Goal: Information Seeking & Learning: Learn about a topic

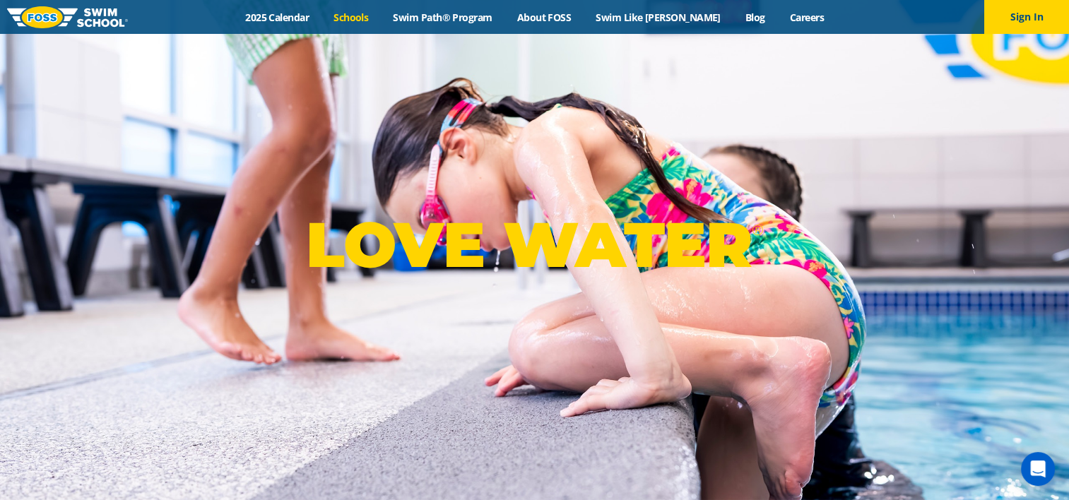
click at [373, 17] on link "Schools" at bounding box center [350, 17] width 59 height 13
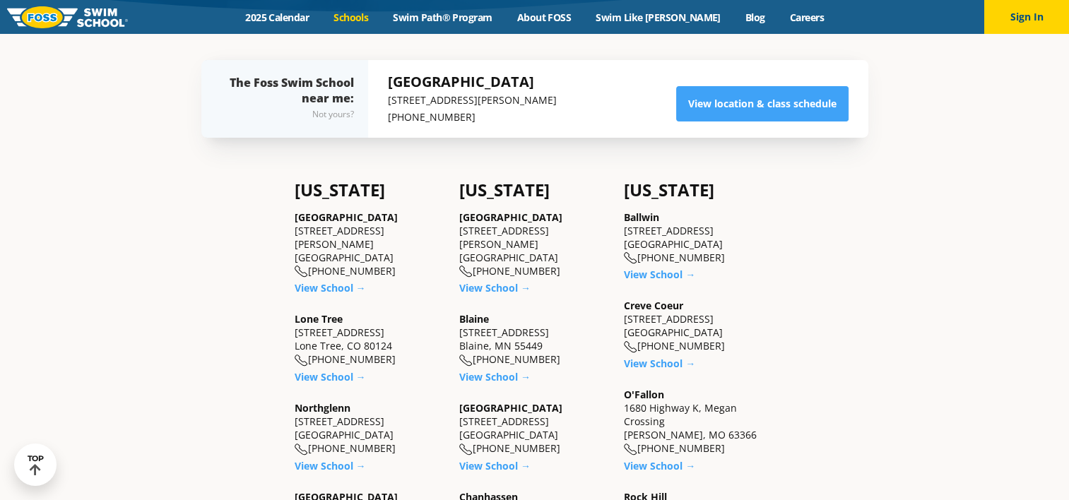
scroll to position [283, 0]
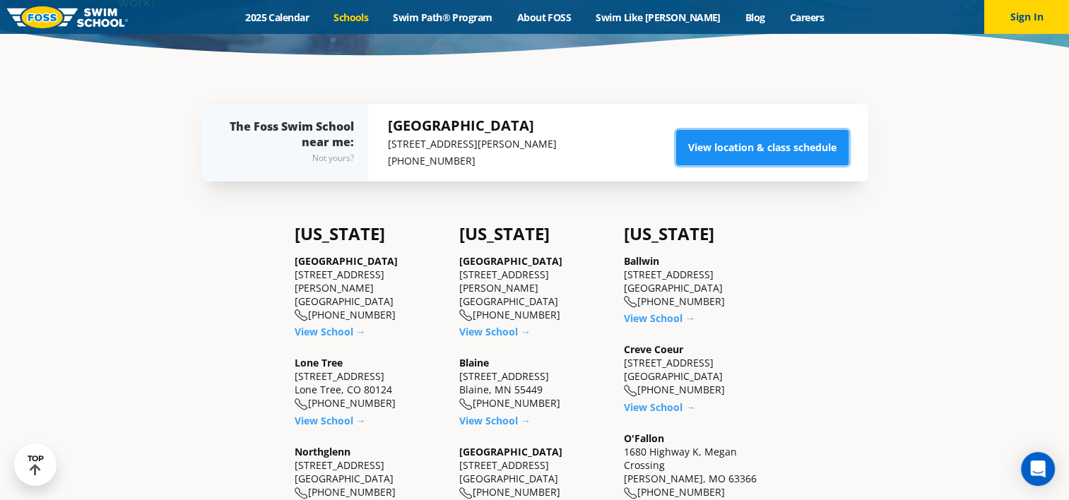
click at [762, 147] on link "View location & class schedule" at bounding box center [762, 147] width 172 height 35
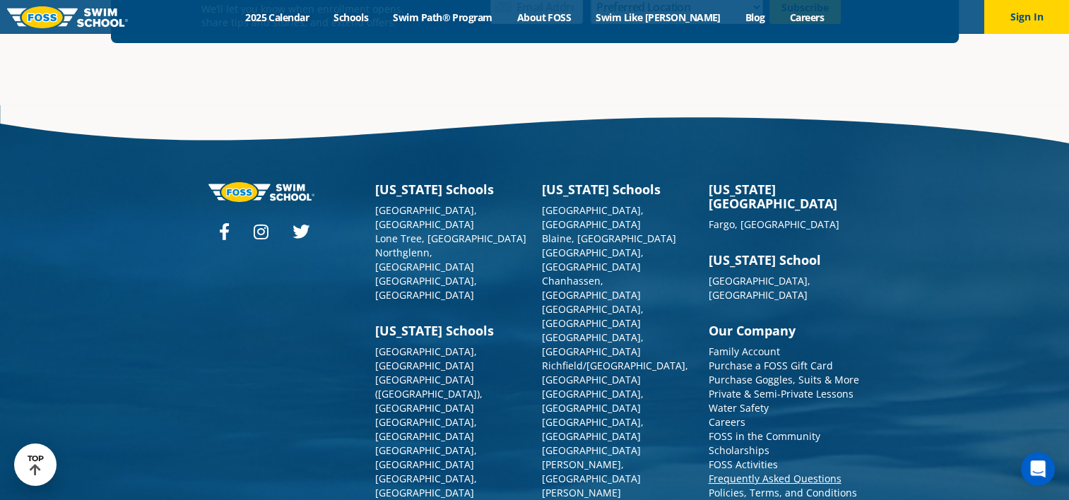
scroll to position [5227, 0]
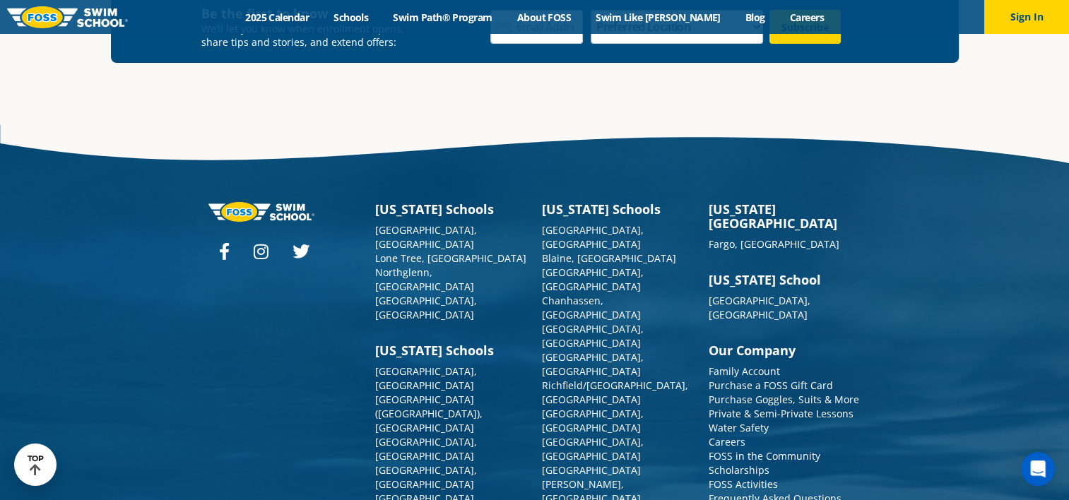
click at [746, 492] on link "Frequently Asked Questions" at bounding box center [775, 498] width 133 height 13
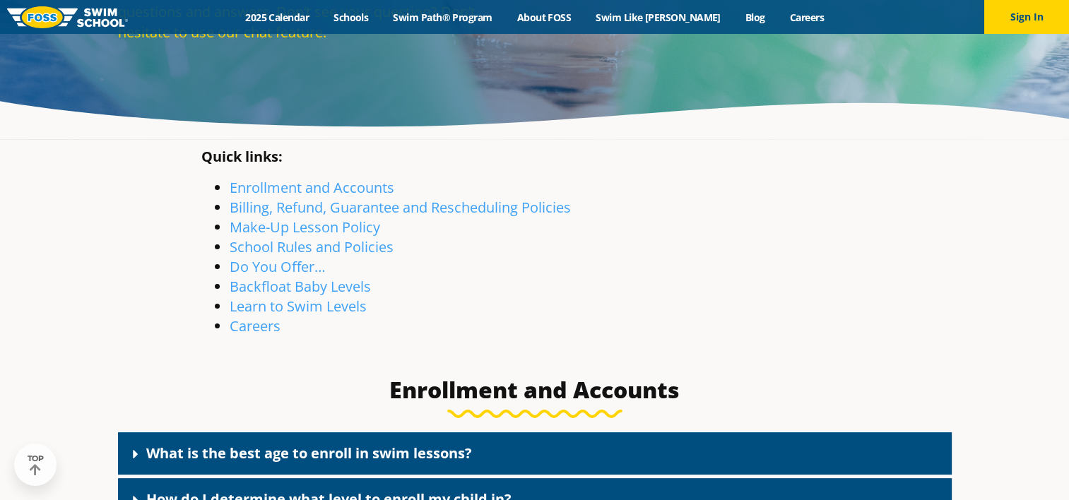
scroll to position [212, 0]
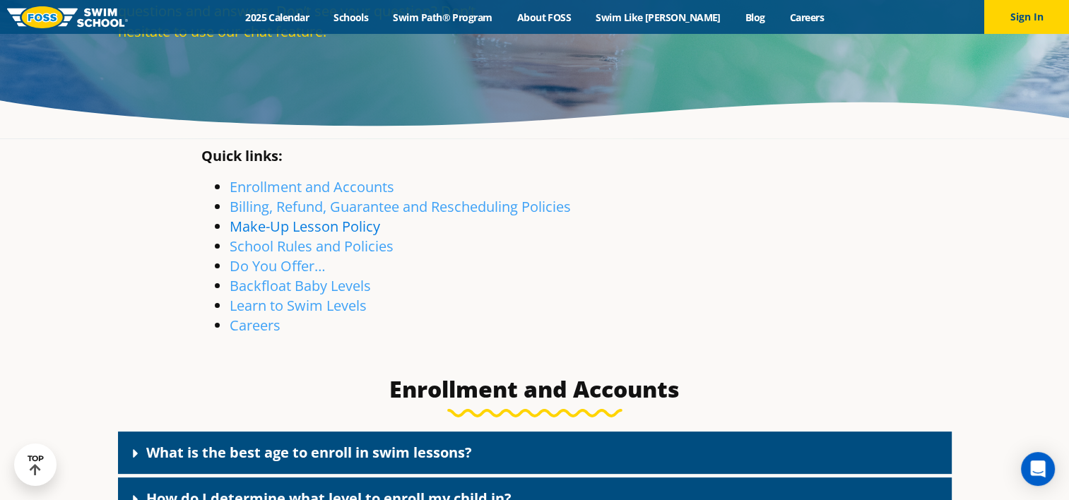
click at [314, 224] on link "Make-Up Lesson Policy" at bounding box center [305, 226] width 150 height 19
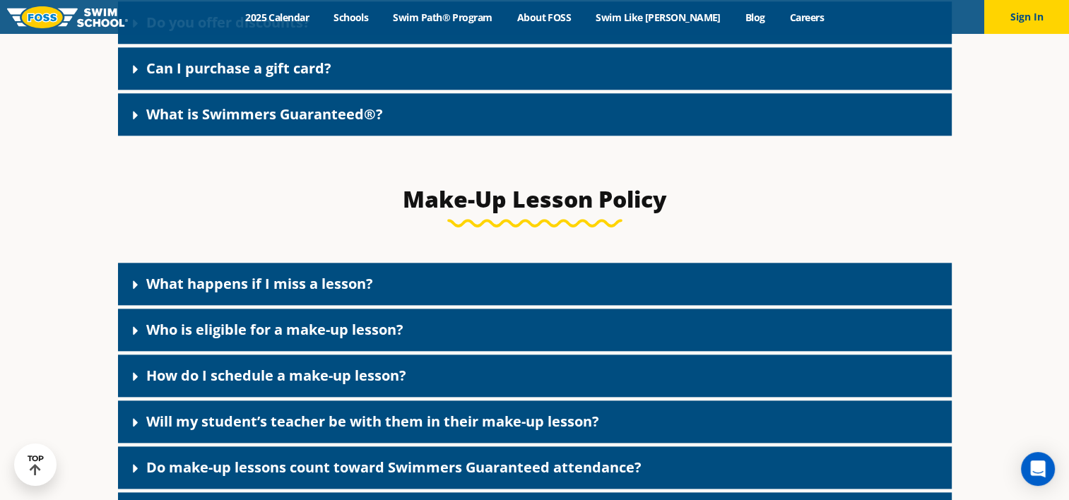
scroll to position [1358, 0]
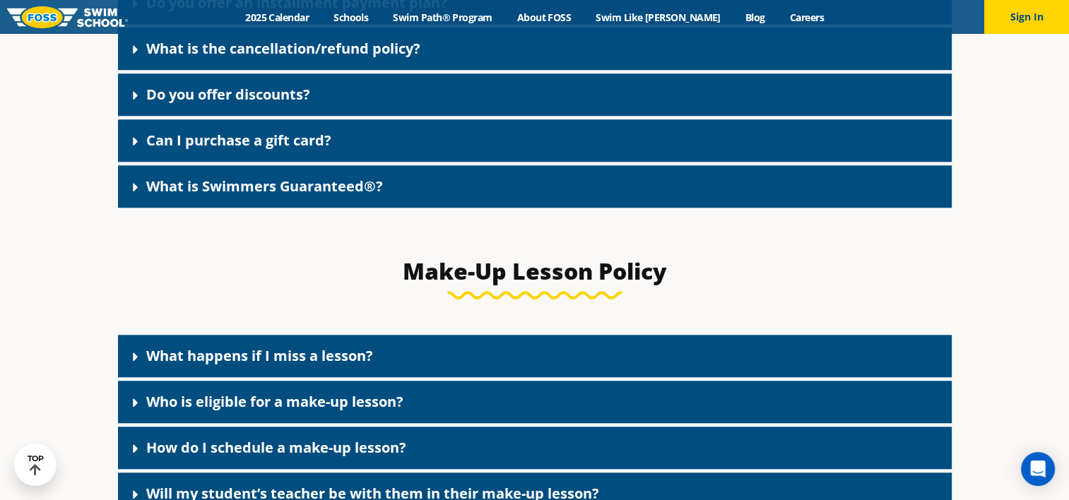
click at [314, 204] on div "What is Swimmers Guaranteed®?" at bounding box center [535, 186] width 834 height 42
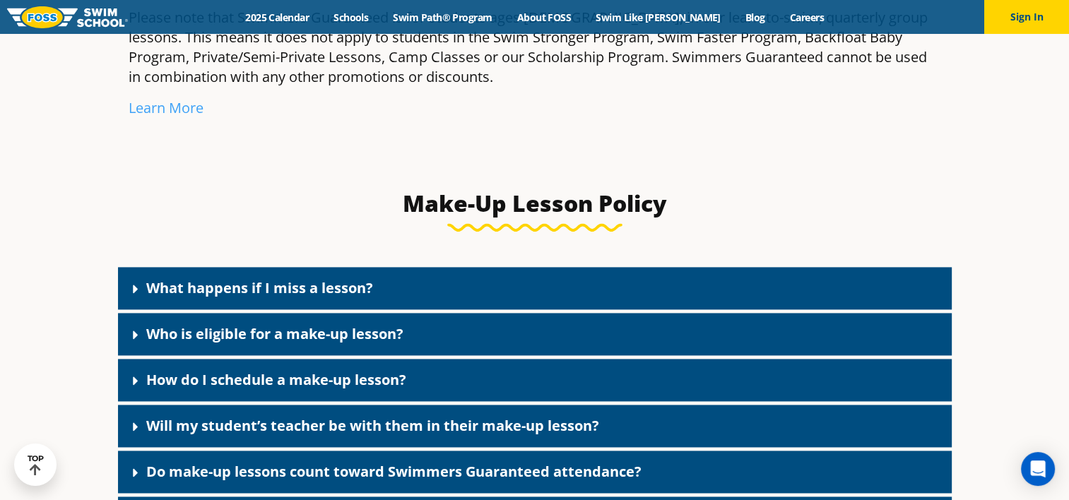
scroll to position [2064, 0]
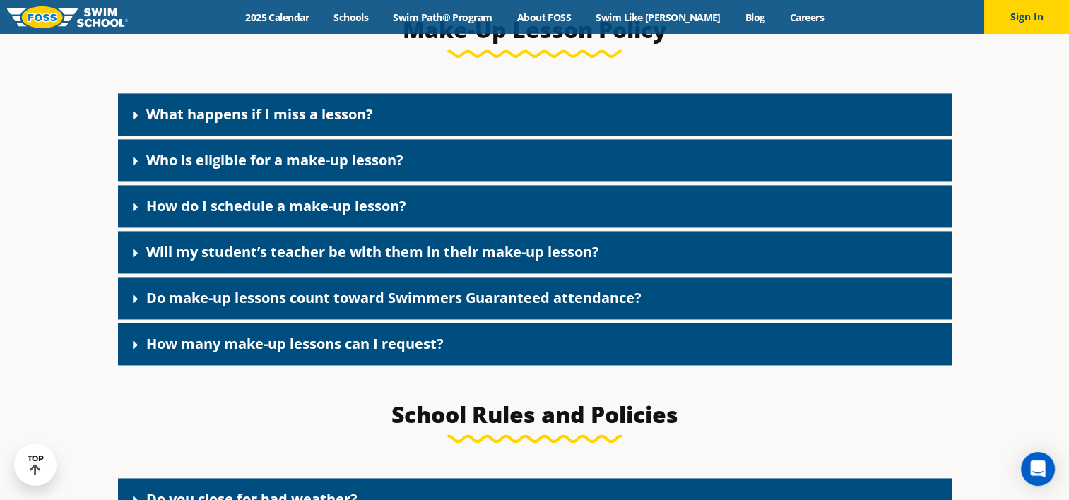
click at [339, 105] on link "What happens if I miss a lesson?" at bounding box center [259, 114] width 227 height 19
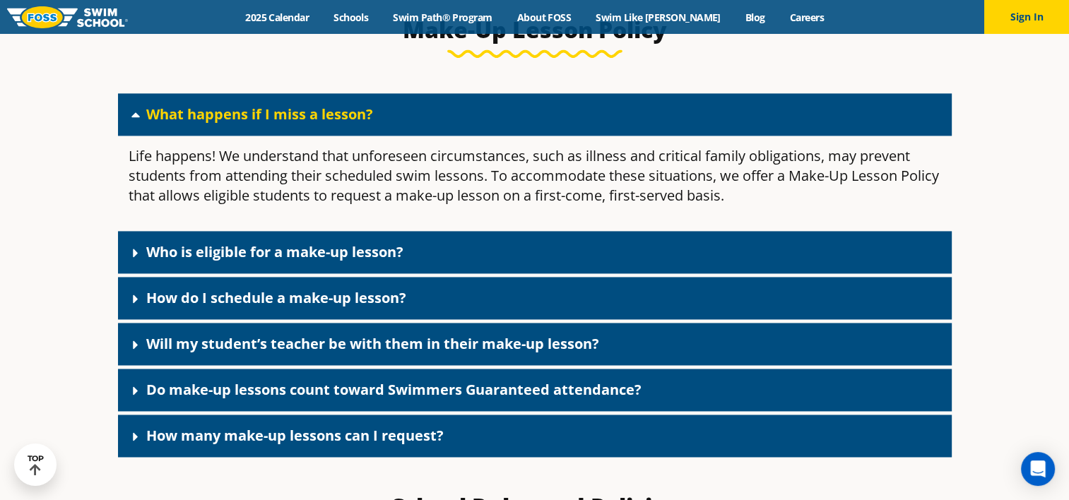
click at [248, 288] on link "How do I schedule a make-up lesson?" at bounding box center [276, 297] width 260 height 19
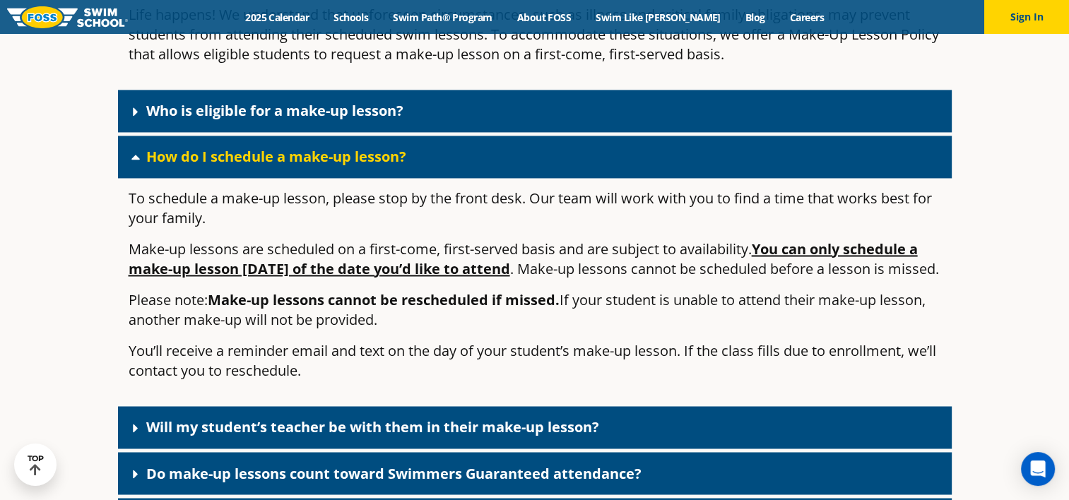
scroll to position [2276, 0]
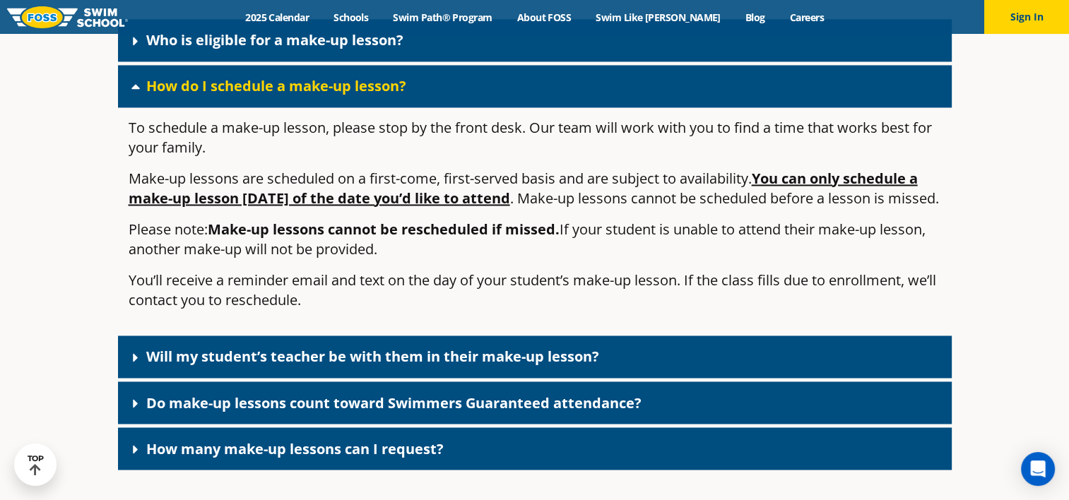
click at [447, 360] on link "Will my student’s teacher be with them in their make-up lesson?" at bounding box center [372, 356] width 453 height 19
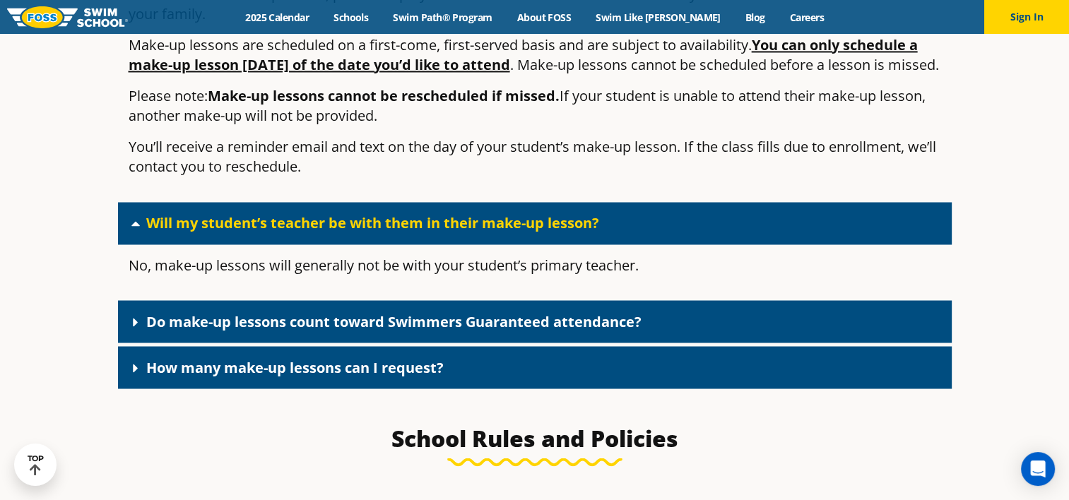
scroll to position [2417, 0]
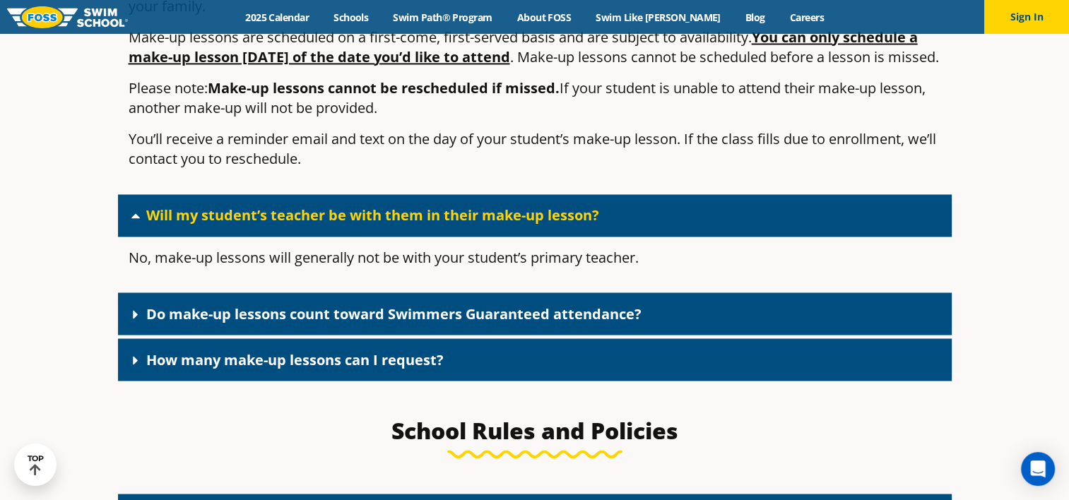
click at [514, 318] on link "Do make-up lessons count toward Swimmers Guaranteed attendance?" at bounding box center [393, 313] width 495 height 19
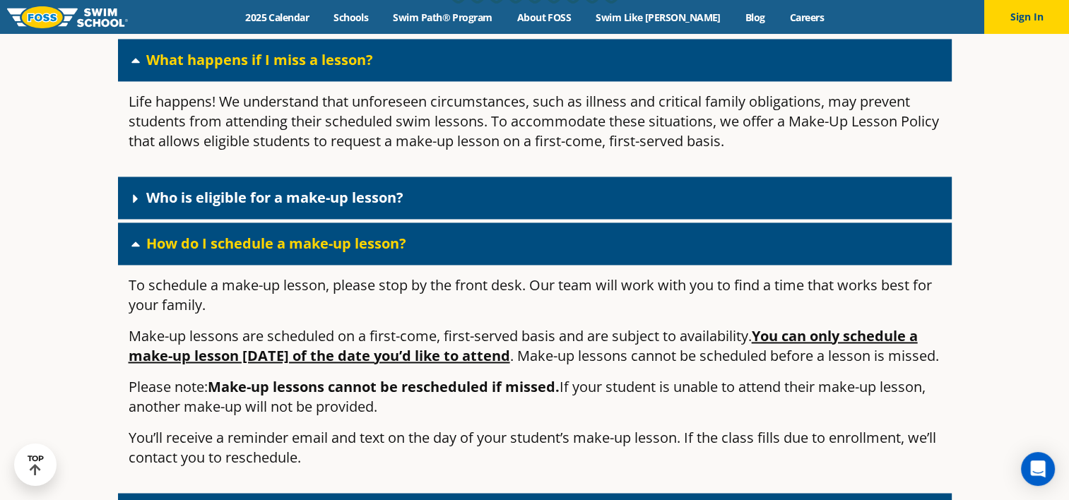
scroll to position [2276, 0]
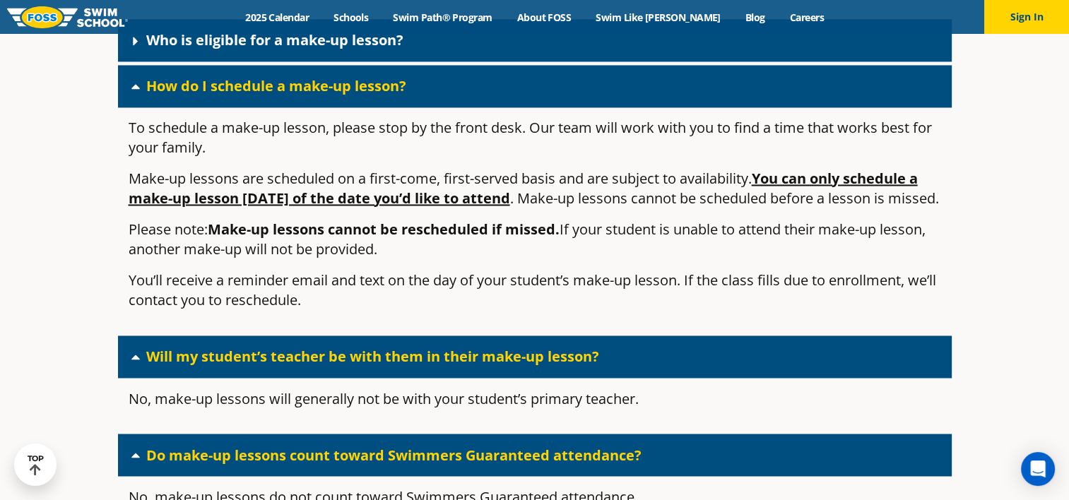
click at [295, 360] on link "Will my student’s teacher be with them in their make-up lesson?" at bounding box center [372, 356] width 453 height 19
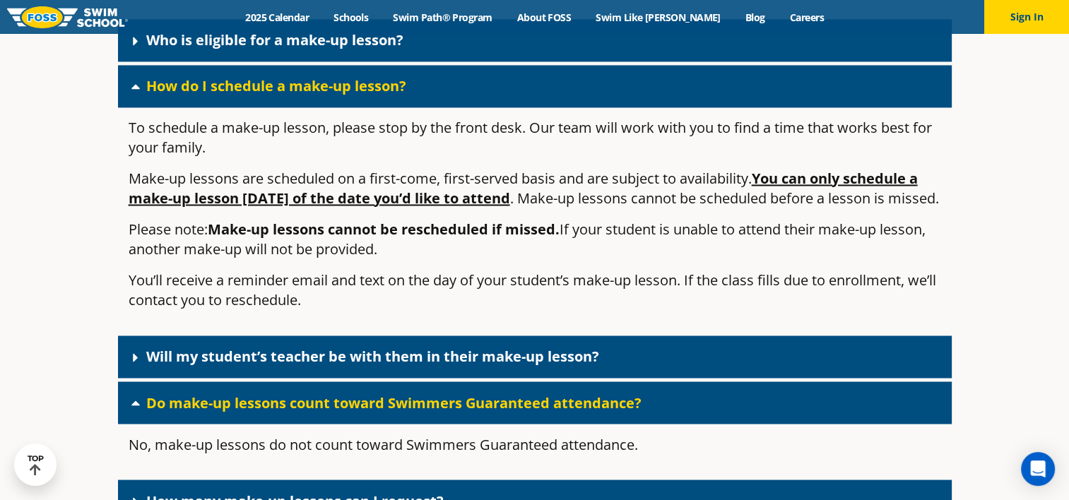
click at [267, 409] on link "Do make-up lessons count toward Swimmers Guaranteed attendance?" at bounding box center [393, 402] width 495 height 19
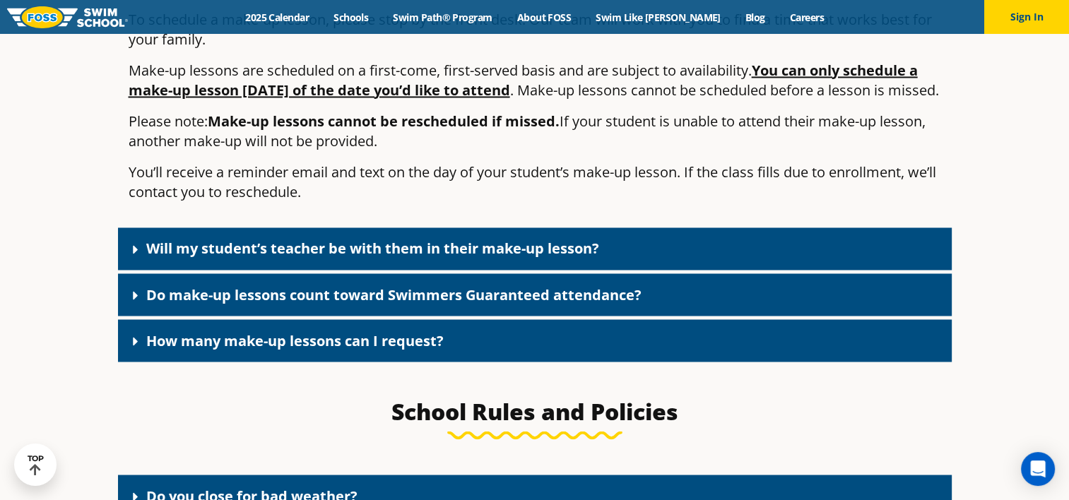
scroll to position [2417, 0]
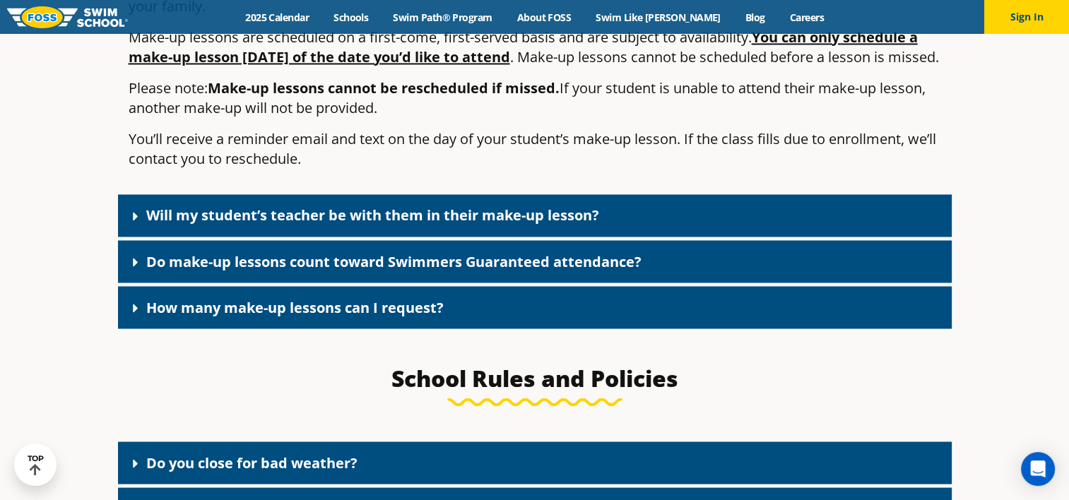
click at [331, 316] on link "How many make-up lessons can I request?" at bounding box center [294, 306] width 297 height 19
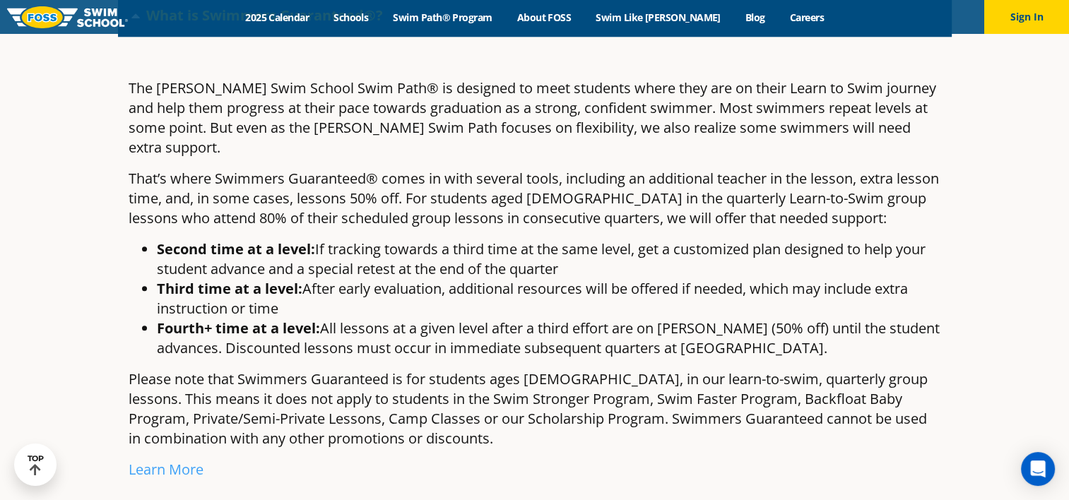
scroll to position [1325, 0]
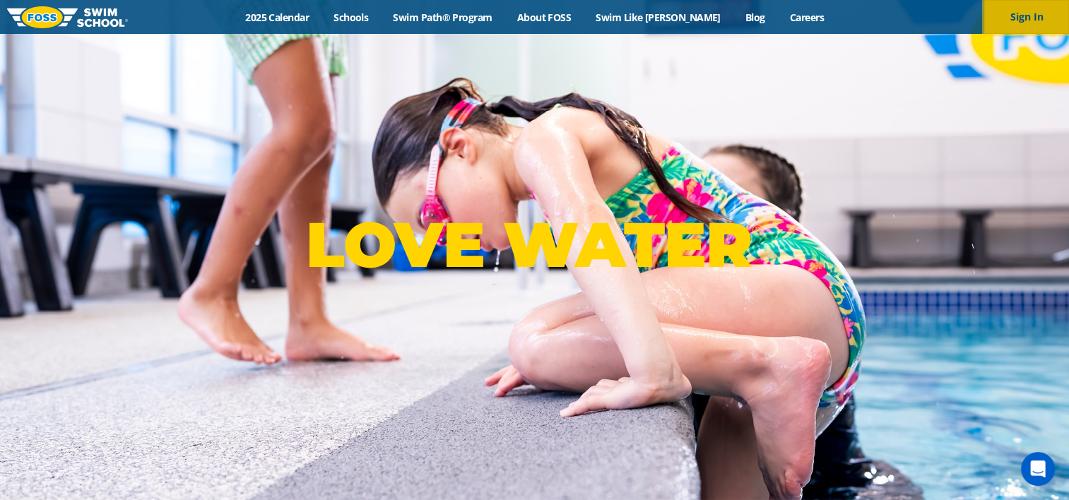
click at [1015, 18] on button "Sign In" at bounding box center [1026, 17] width 85 height 34
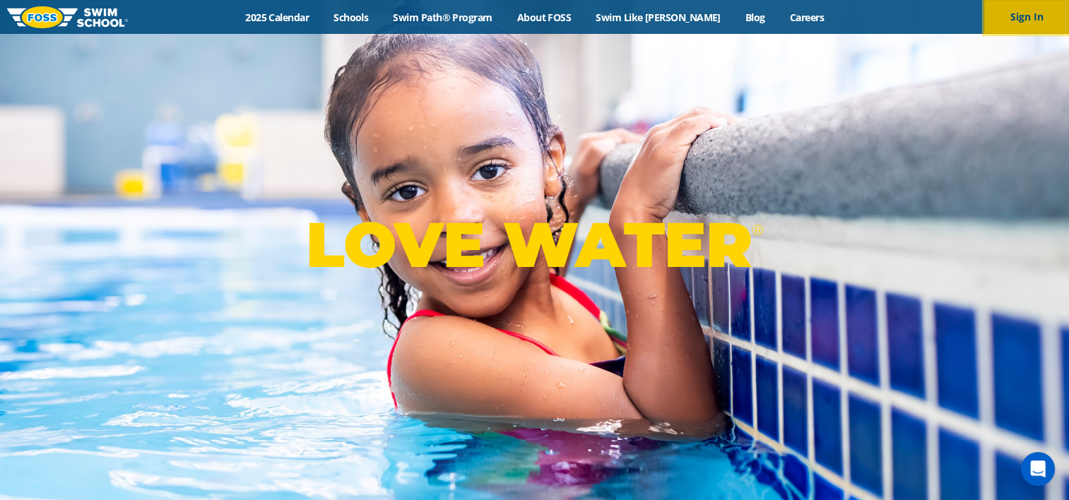
click at [1017, 17] on button "Sign In" at bounding box center [1026, 17] width 85 height 34
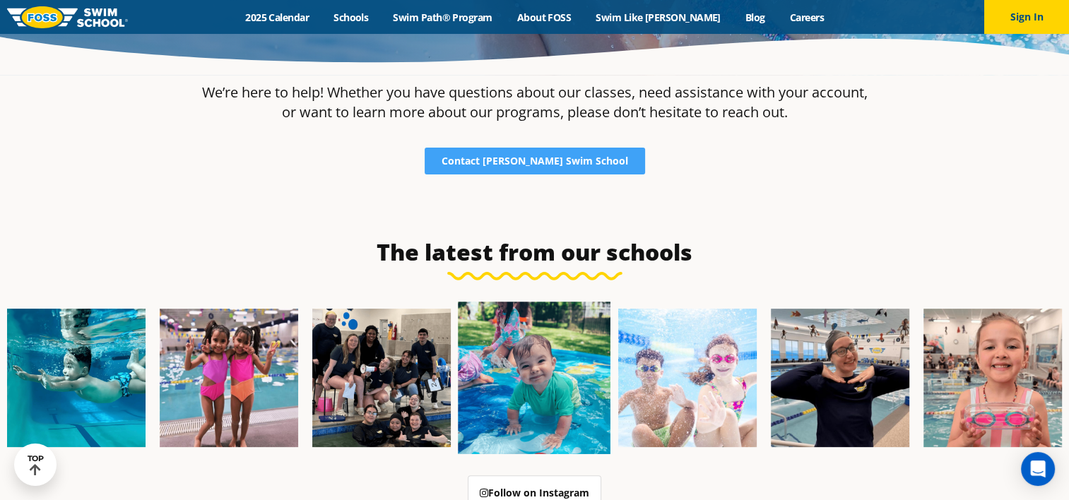
scroll to position [141, 0]
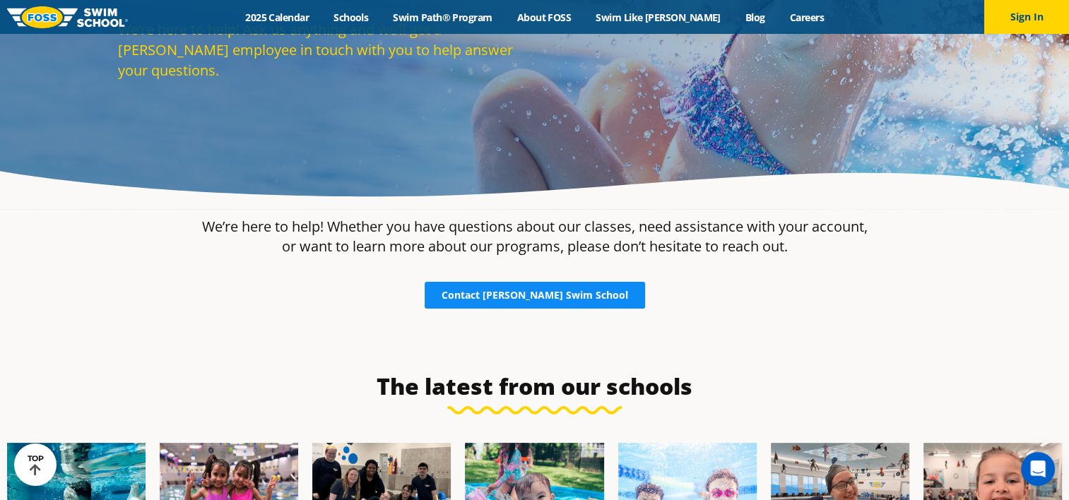
click at [570, 297] on span "Contact Foss Swim School" at bounding box center [535, 295] width 186 height 10
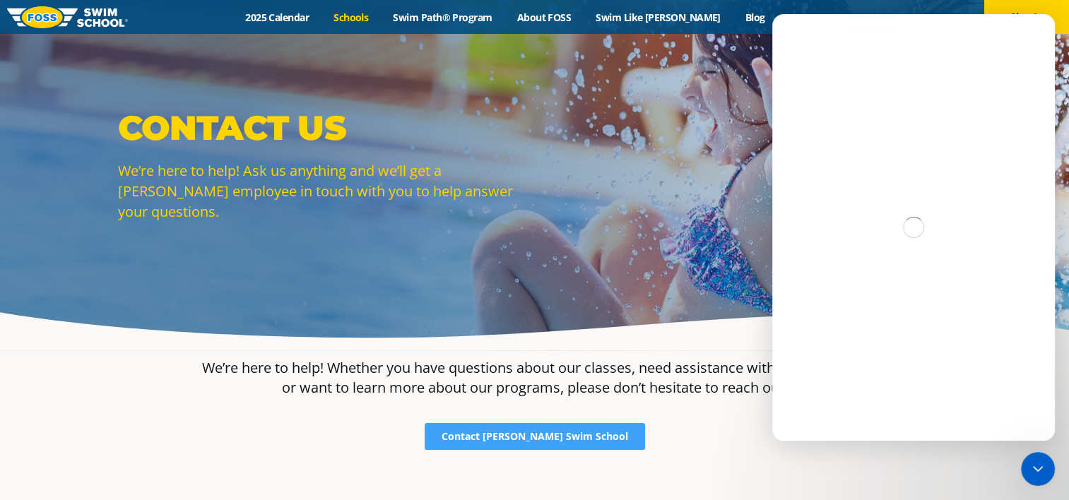
click at [379, 15] on link "Schools" at bounding box center [350, 17] width 59 height 13
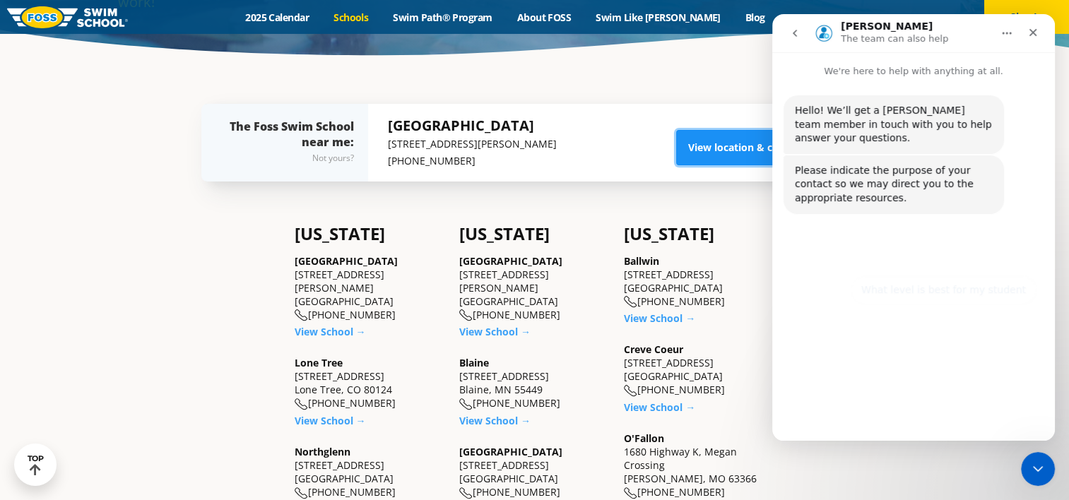
click at [737, 153] on link "View location & class schedule" at bounding box center [762, 147] width 172 height 35
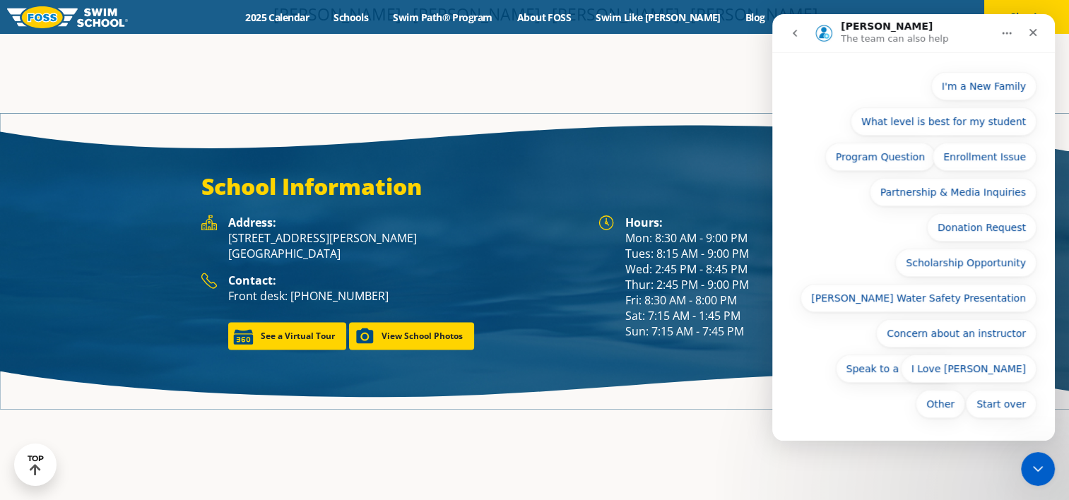
scroll to position [1888, 0]
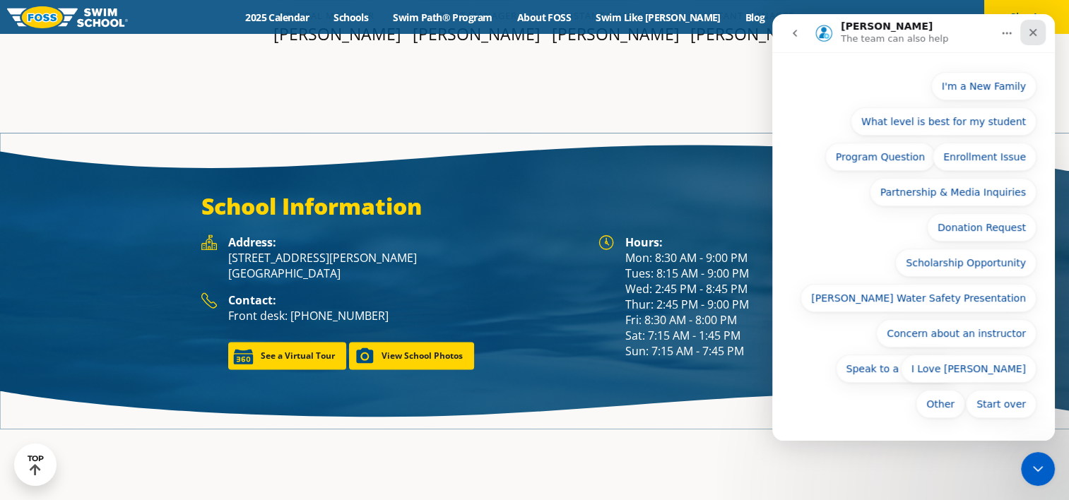
click at [1033, 28] on icon "Close" at bounding box center [1032, 32] width 11 height 11
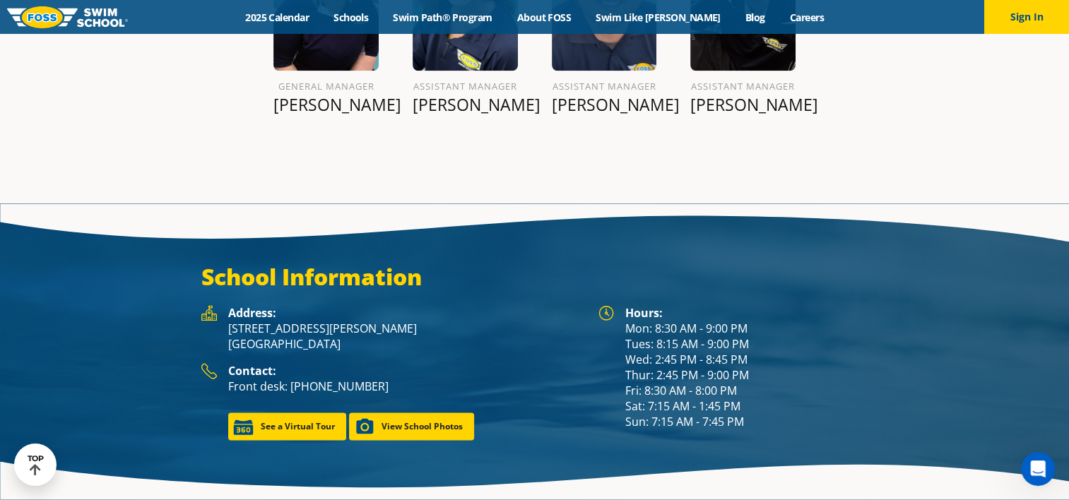
scroll to position [1797, 0]
